Goal: Task Accomplishment & Management: Complete application form

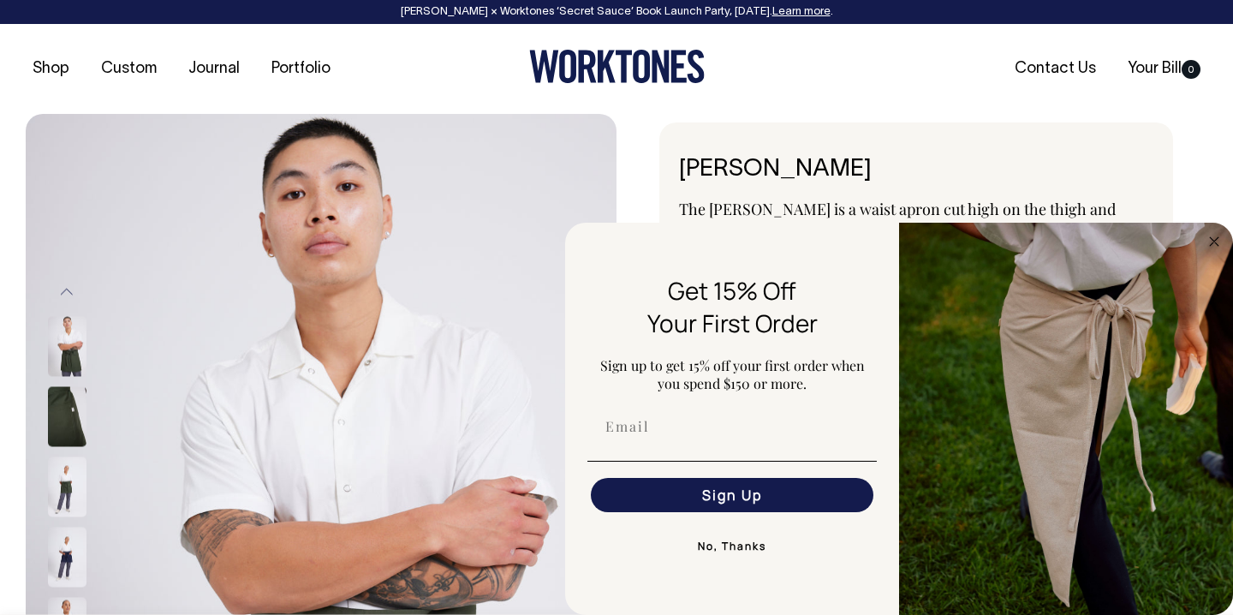
select select "Olive"
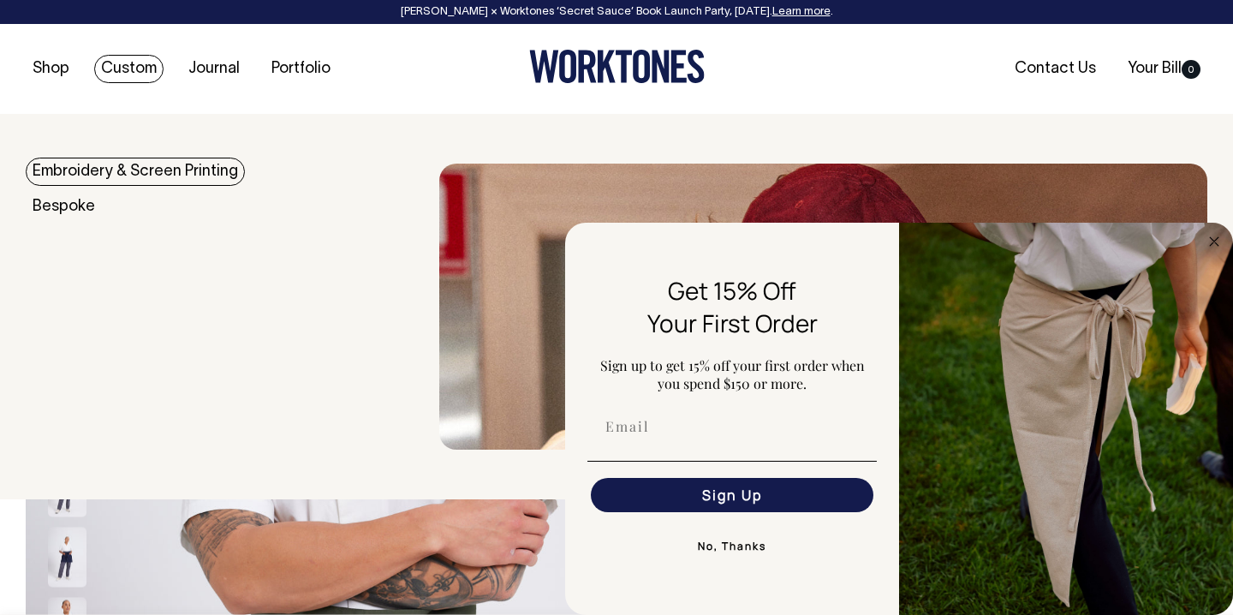
click at [151, 178] on link "Embroidery & Screen Printing" at bounding box center [135, 172] width 219 height 28
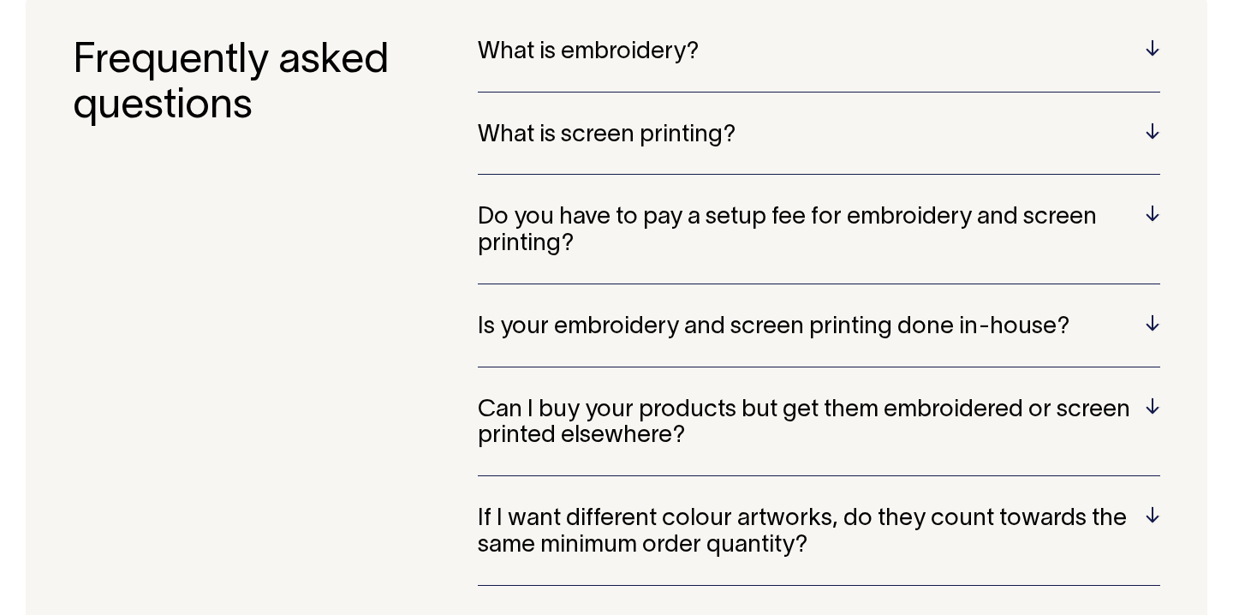
scroll to position [3378, 0]
click at [1151, 315] on h5 "Is your embroidery and screen printing done in-house?" at bounding box center [819, 328] width 682 height 27
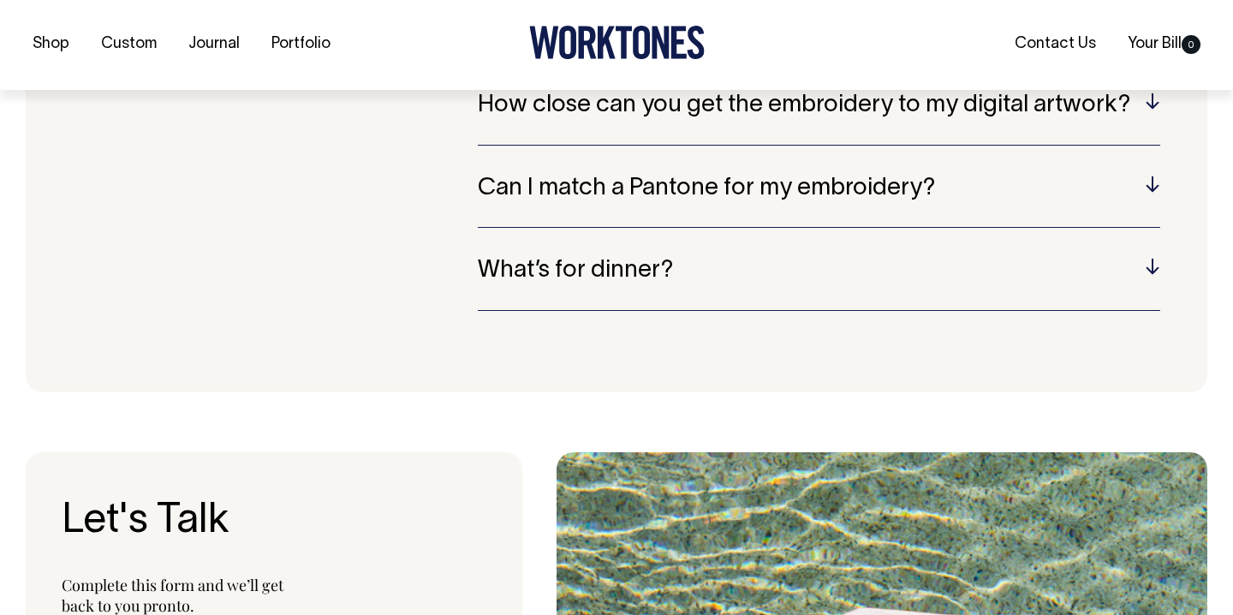
scroll to position [3985, 0]
click at [1156, 175] on h5 "Can I match a Pantone for my embroidery?" at bounding box center [819, 188] width 682 height 27
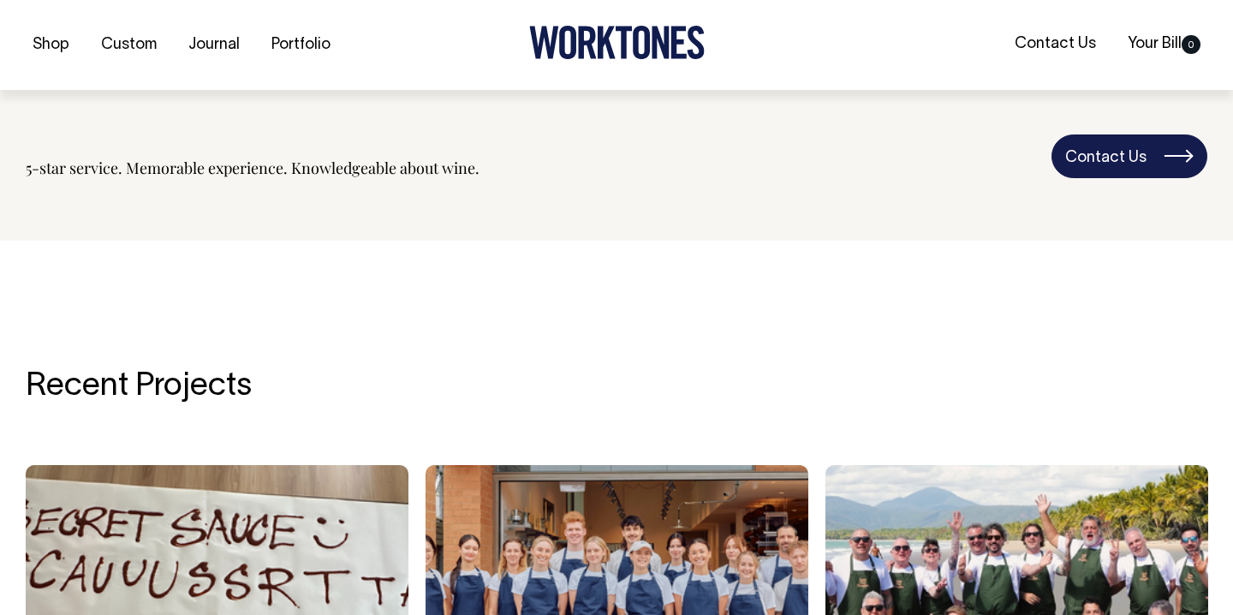
scroll to position [2330, 0]
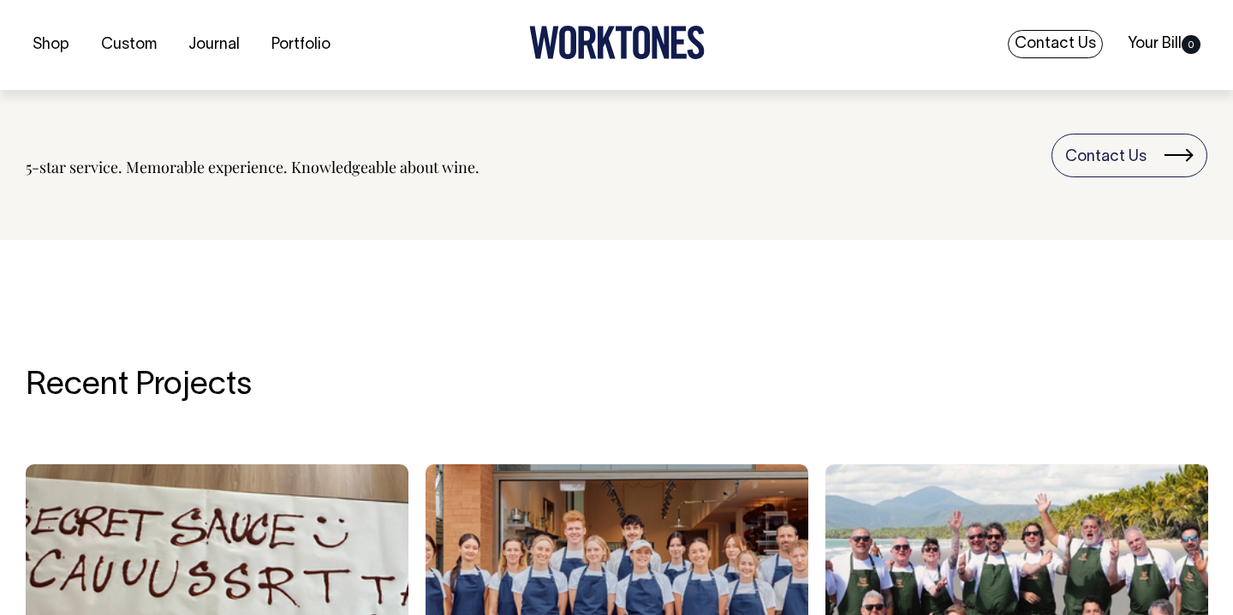
click at [1049, 46] on link "Contact Us" at bounding box center [1055, 44] width 95 height 28
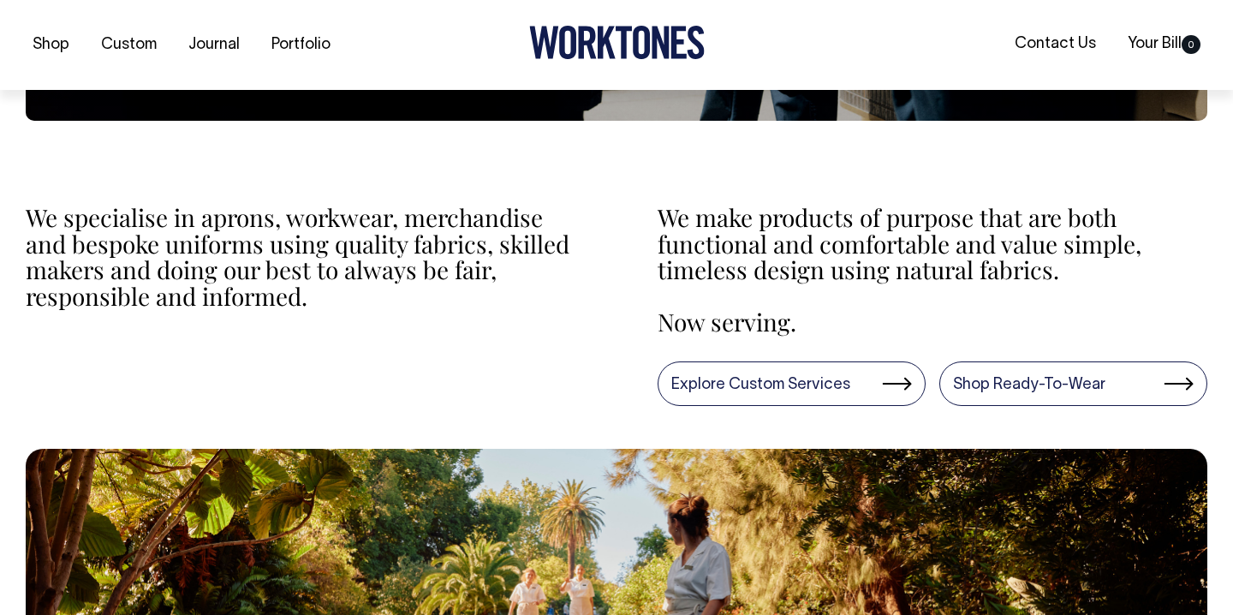
scroll to position [554, 0]
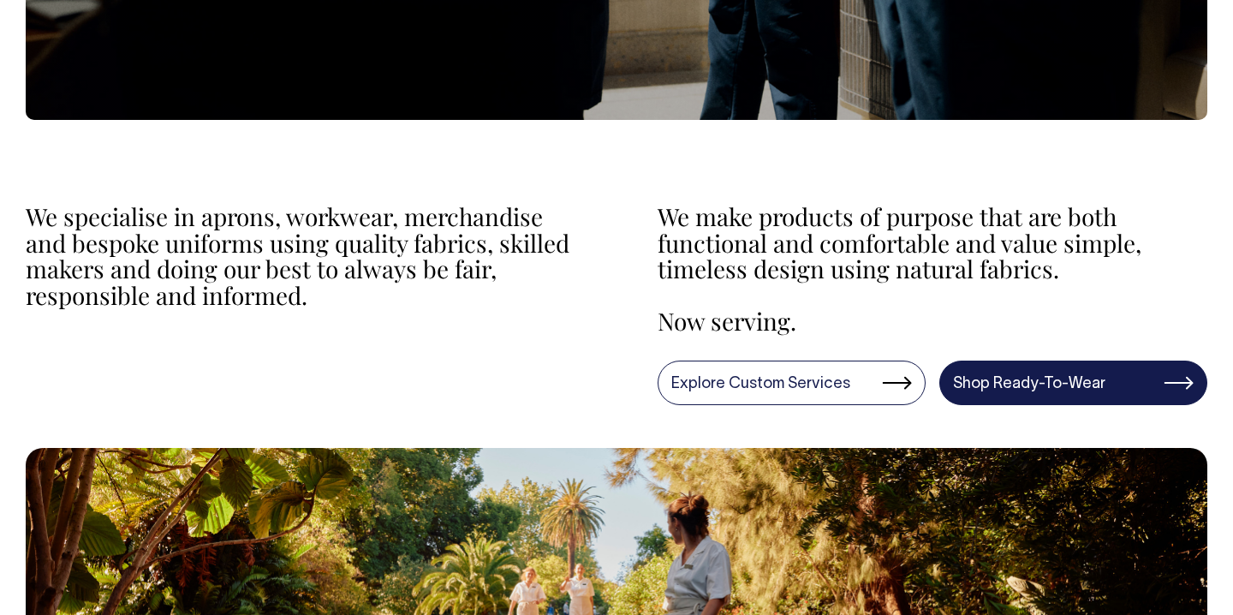
click at [966, 378] on link "Shop Ready-To-Wear" at bounding box center [1073, 382] width 268 height 45
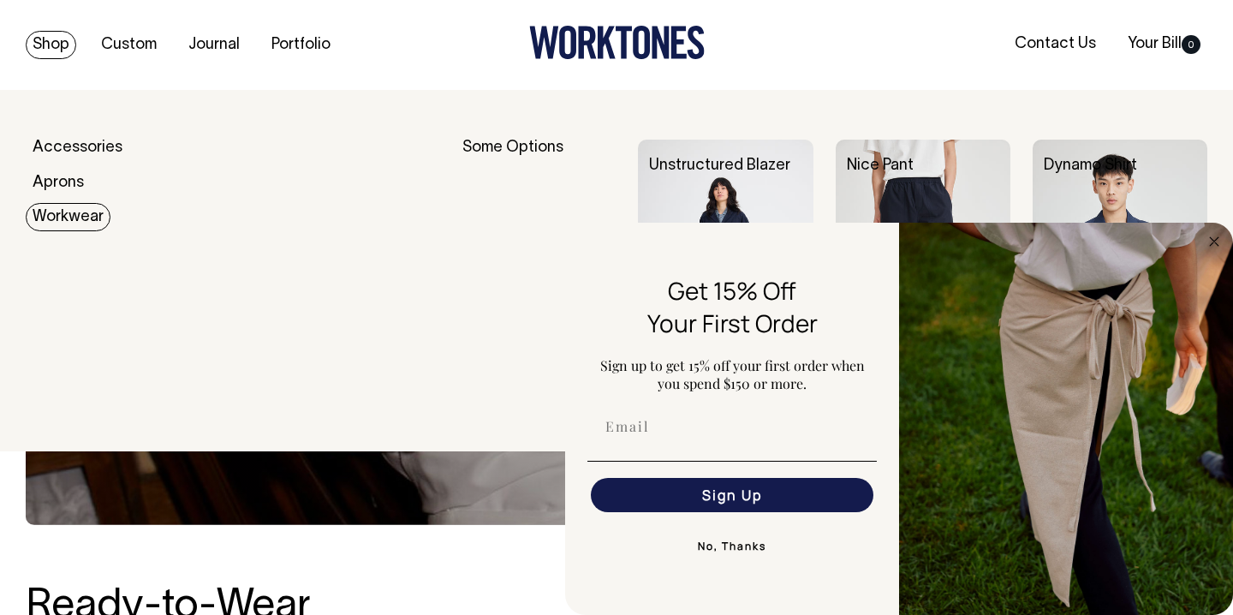
click at [82, 222] on link "Workwear" at bounding box center [68, 217] width 85 height 28
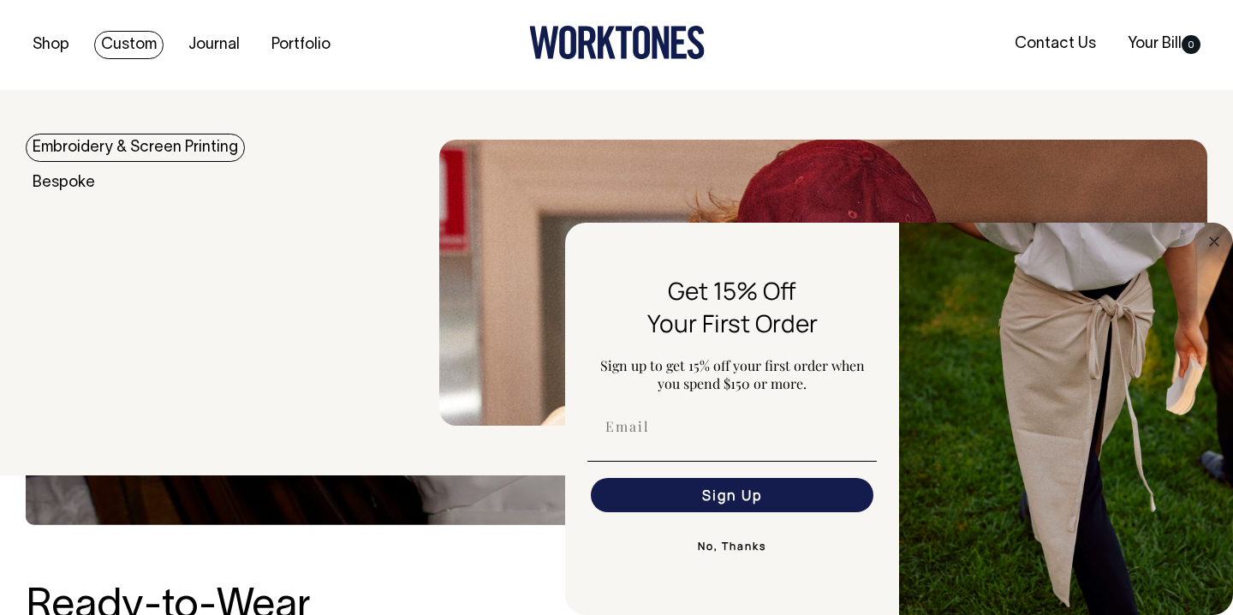
click at [162, 142] on link "Embroidery & Screen Printing" at bounding box center [135, 148] width 219 height 28
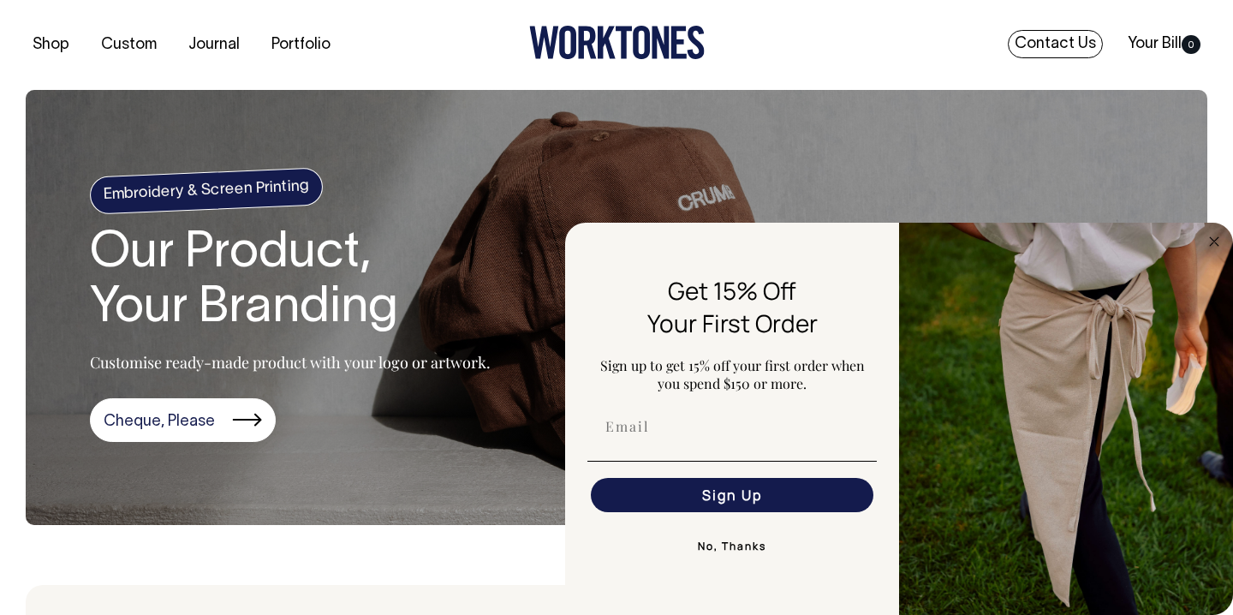
click at [1040, 37] on link "Contact Us" at bounding box center [1055, 44] width 95 height 28
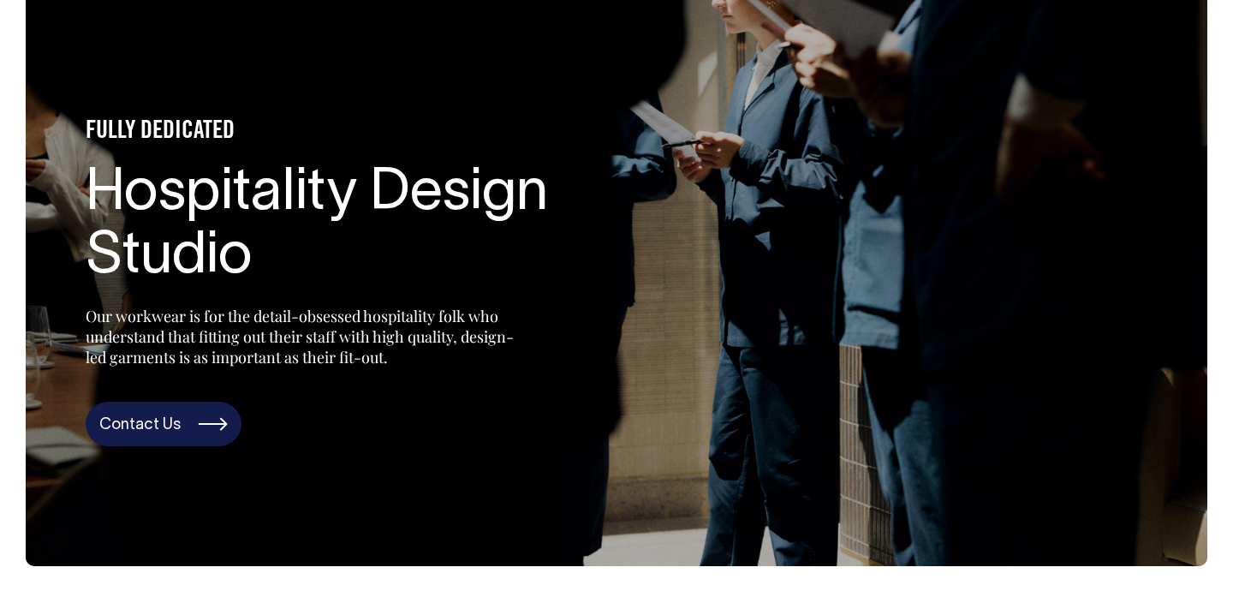
click at [172, 419] on link "Contact Us" at bounding box center [164, 424] width 156 height 45
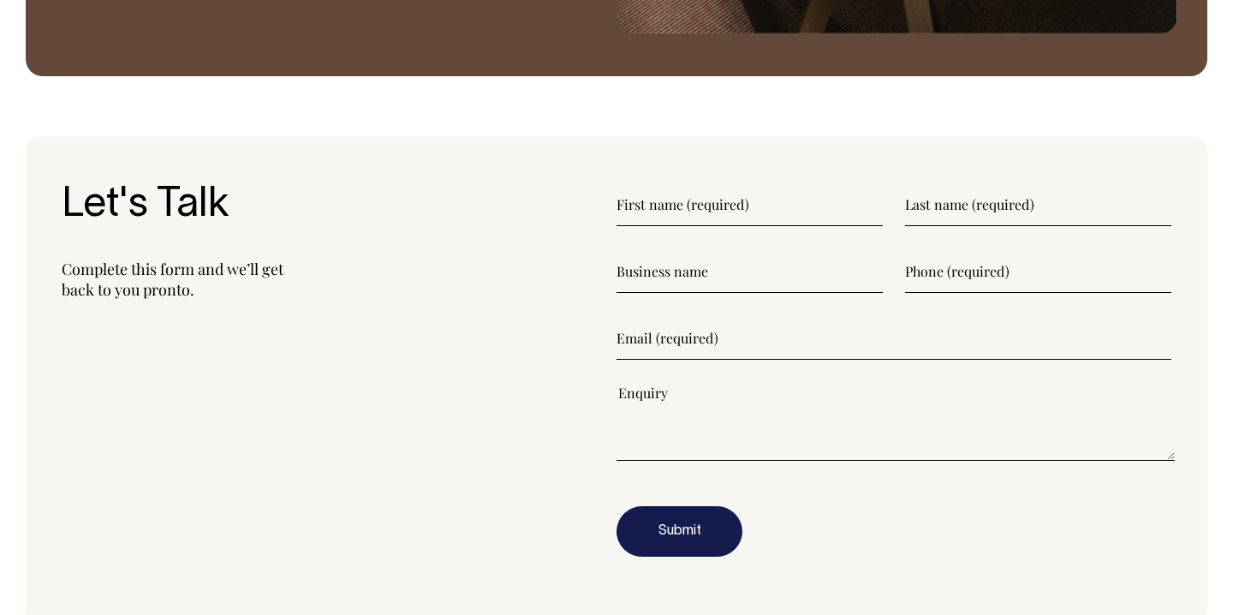
scroll to position [1954, 0]
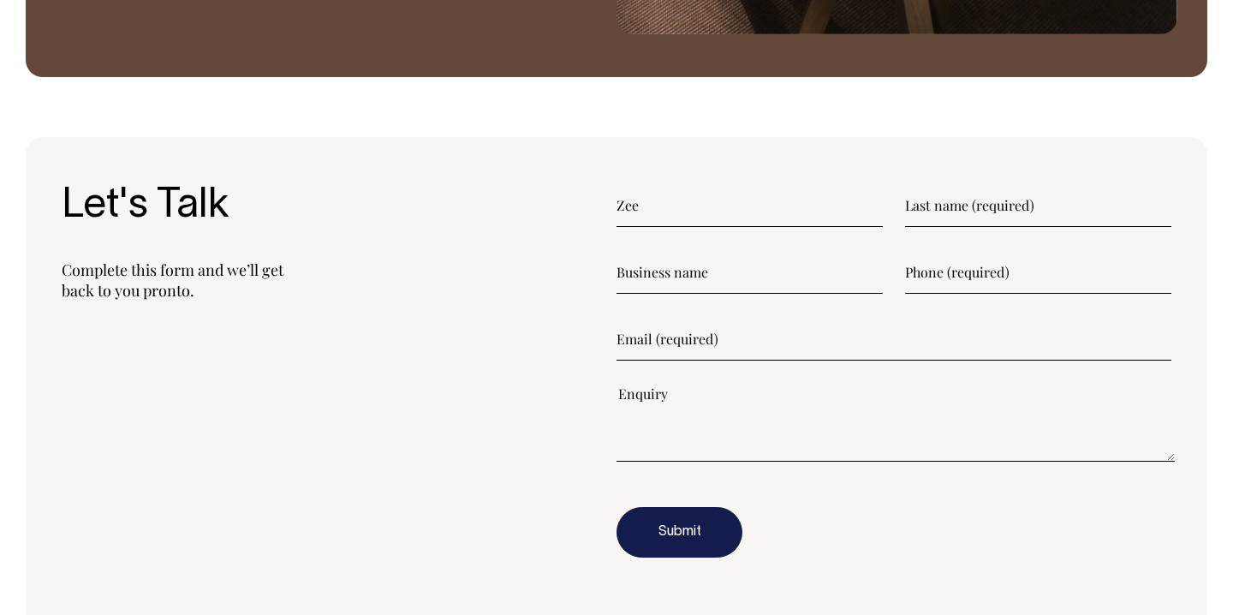
type input"] "Zee"
type input"] "Kulle"
type input"] "Emme"
type input"] "0450050001"
type input"] "orders@emmejamesst.com"
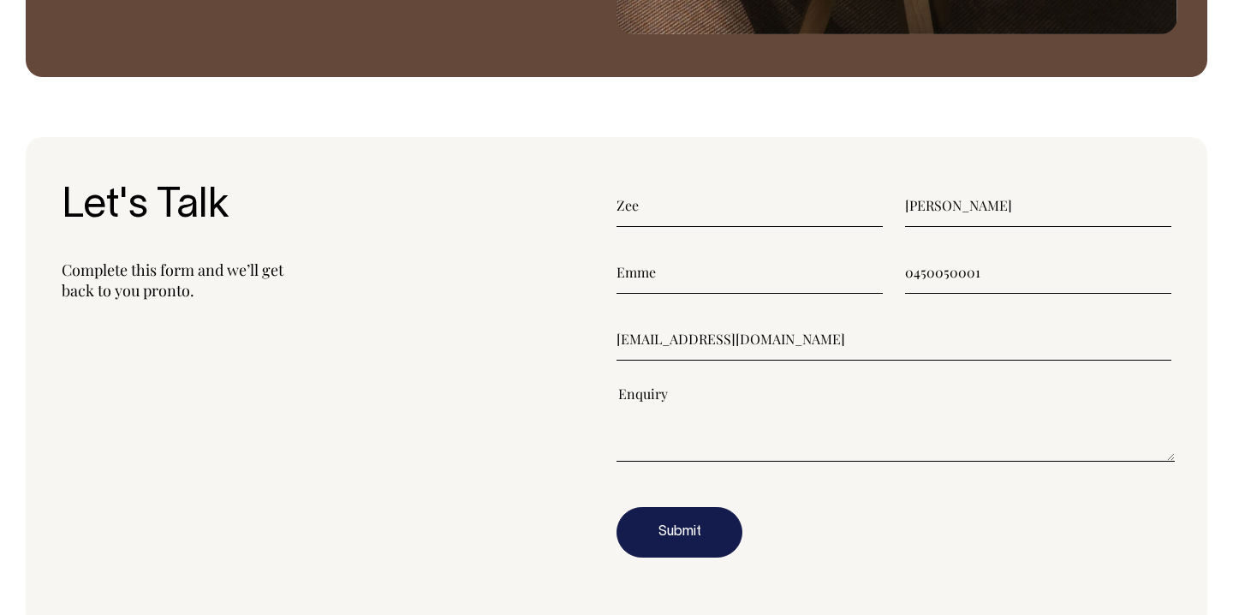
click at [664, 398] on textarea"] at bounding box center [895, 422] width 558 height 77
type textarea"] "Hi There, I wi"
